Goal: Check status: Check status

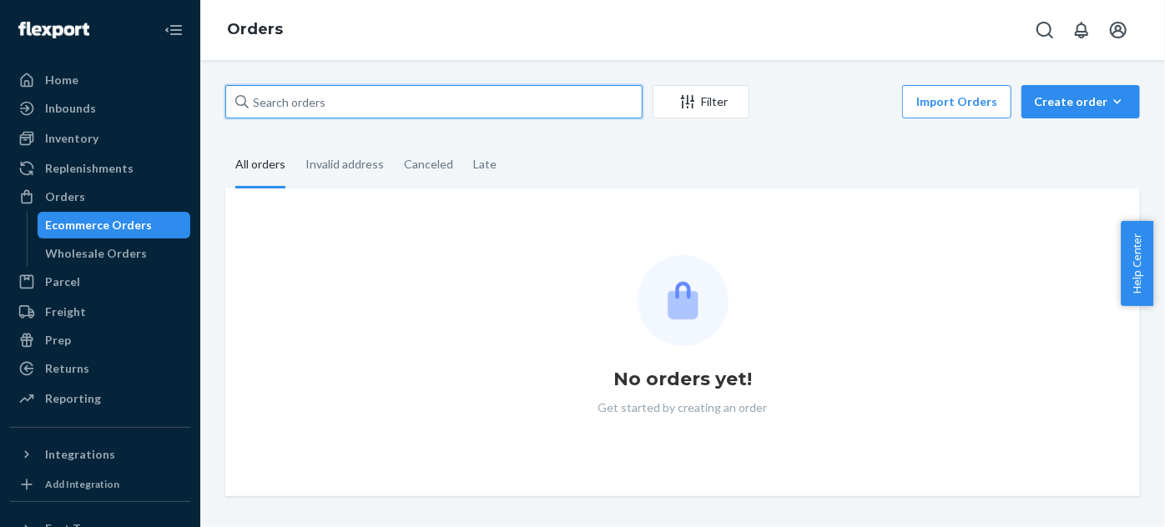
click at [411, 93] on input "text" at bounding box center [433, 101] width 417 height 33
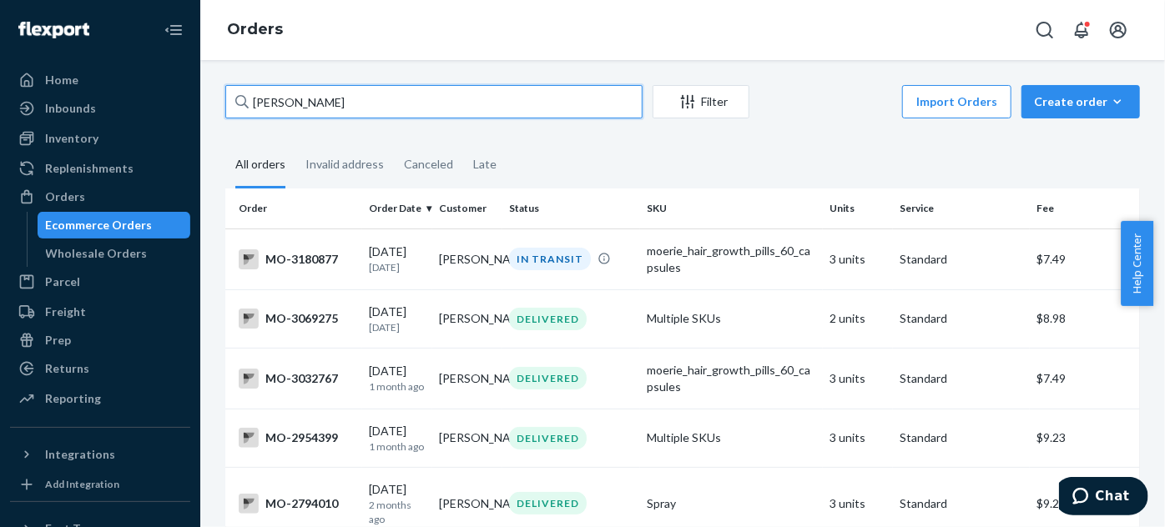
type input "[PERSON_NAME]"
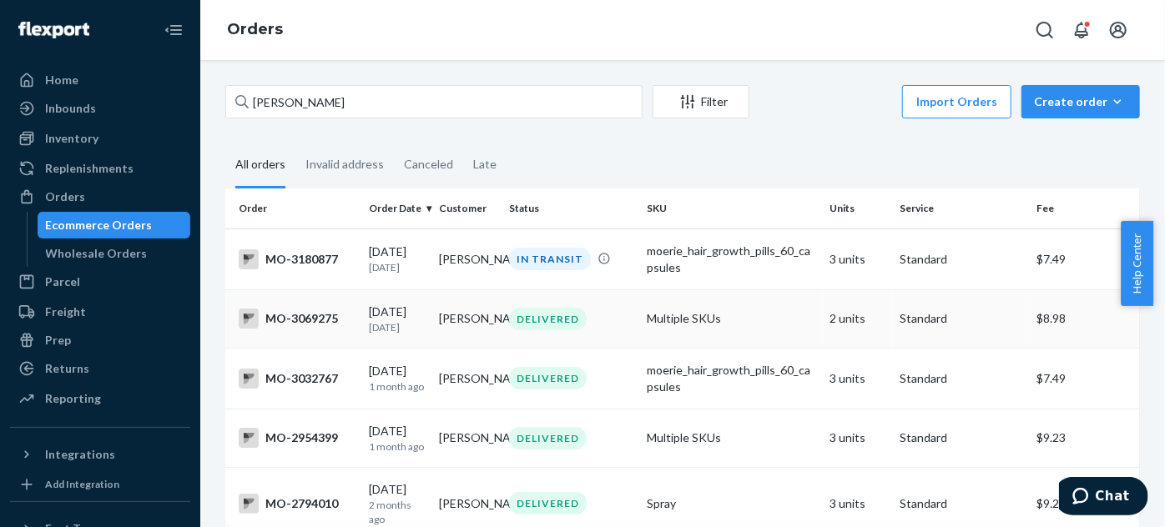
click at [625, 313] on div "DELIVERED" at bounding box center [571, 319] width 130 height 23
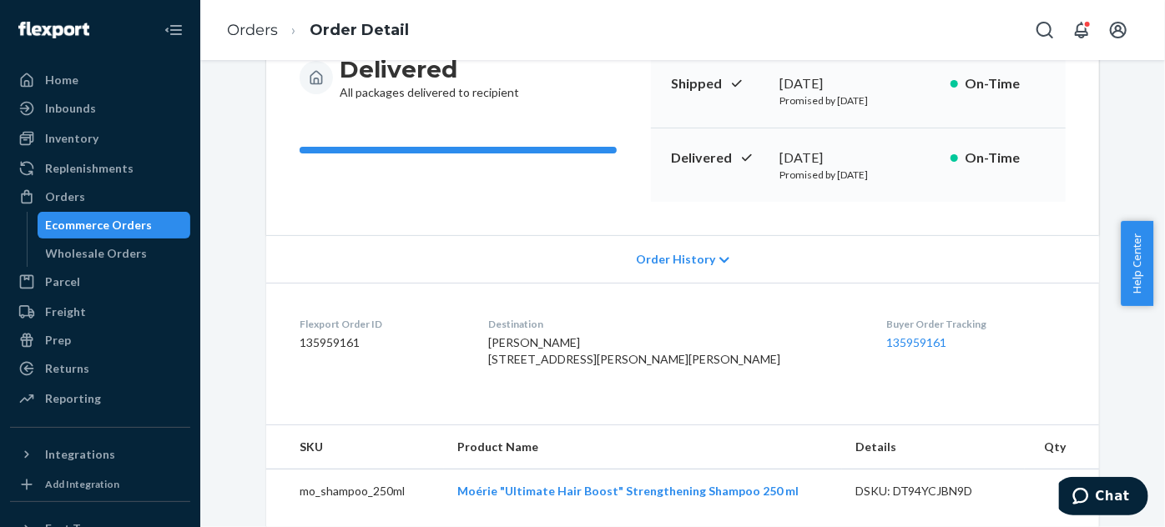
scroll to position [455, 0]
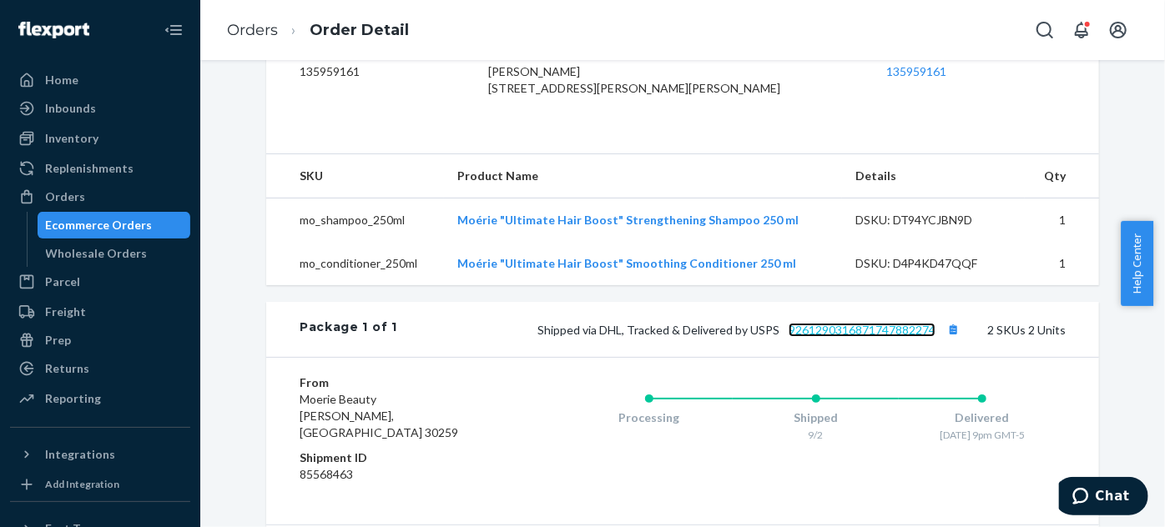
click at [886, 337] on link "9261290316871747882274" at bounding box center [861, 330] width 147 height 14
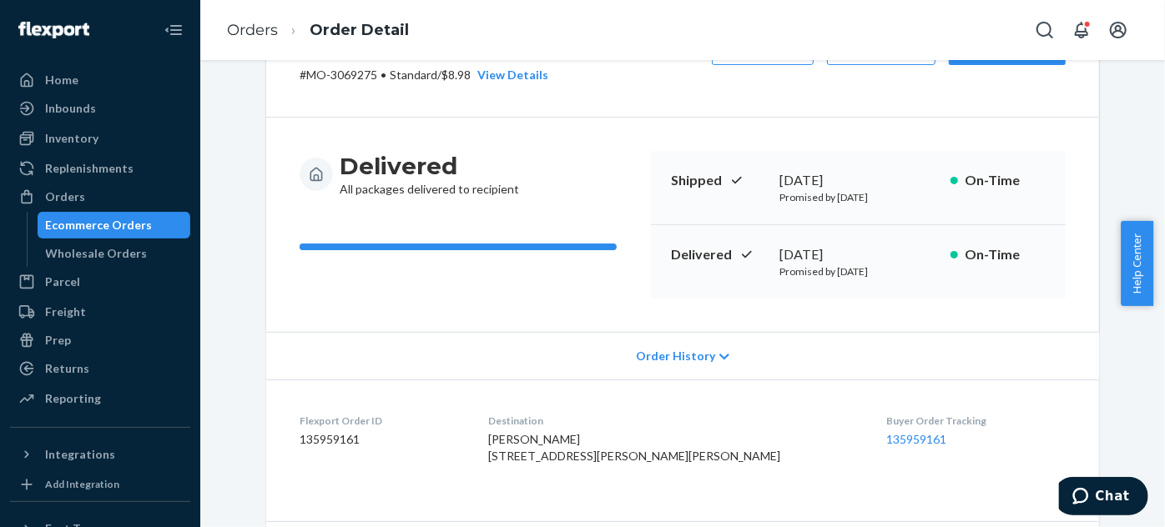
scroll to position [75, 0]
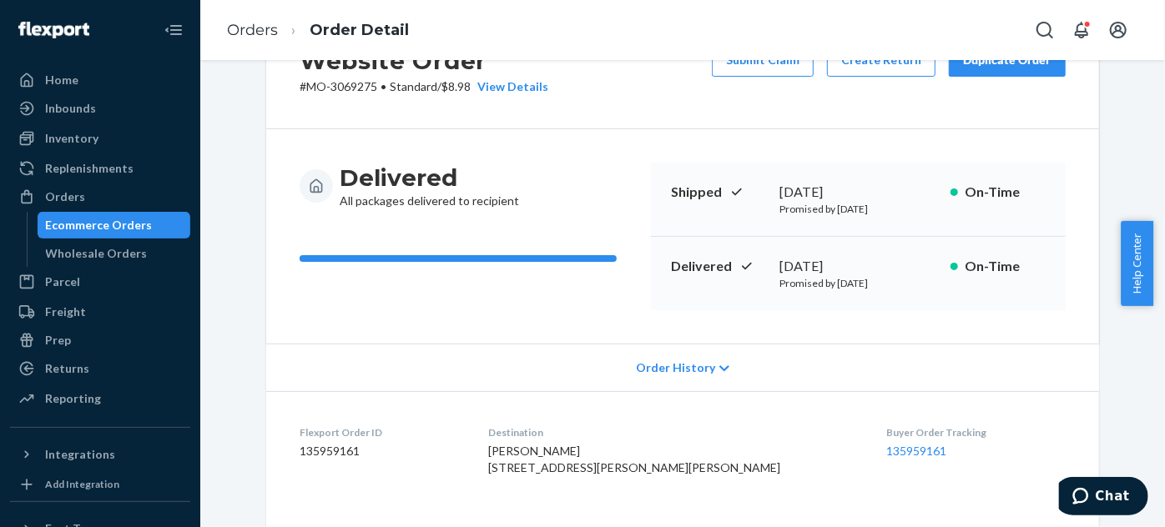
click at [355, 94] on div "Website Order # MO-3069275 • Standard / $8.98 View Details Submit Claim Create …" at bounding box center [682, 69] width 833 height 119
copy p "3069275"
